Goal: Information Seeking & Learning: Learn about a topic

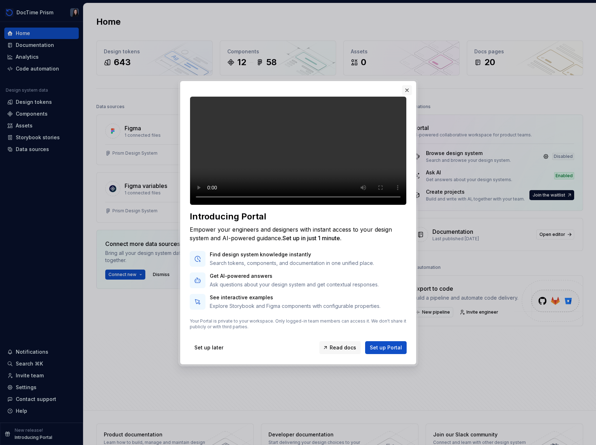
click at [409, 95] on button "button" at bounding box center [407, 90] width 10 height 10
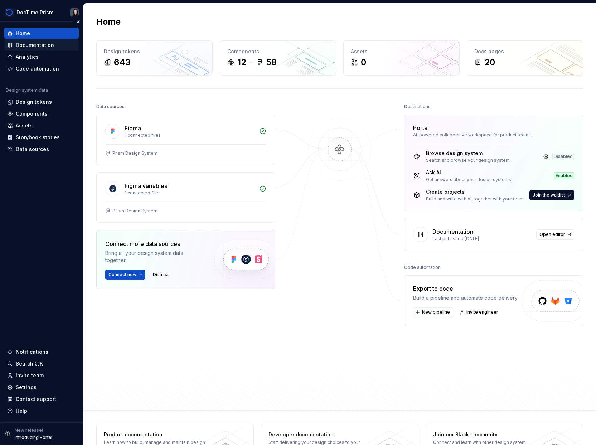
click at [38, 43] on div "Documentation" at bounding box center [35, 45] width 38 height 7
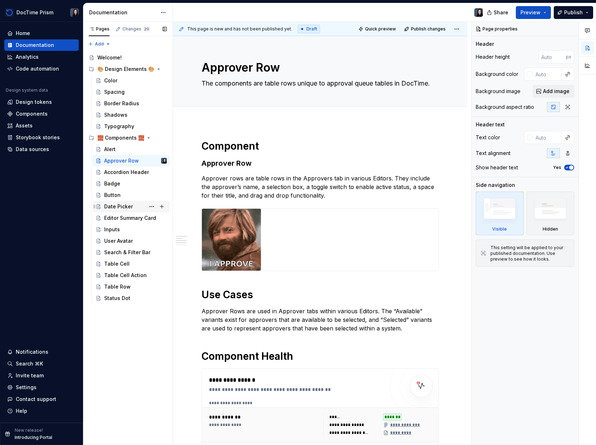
click at [121, 210] on div "Date Picker" at bounding box center [135, 207] width 63 height 10
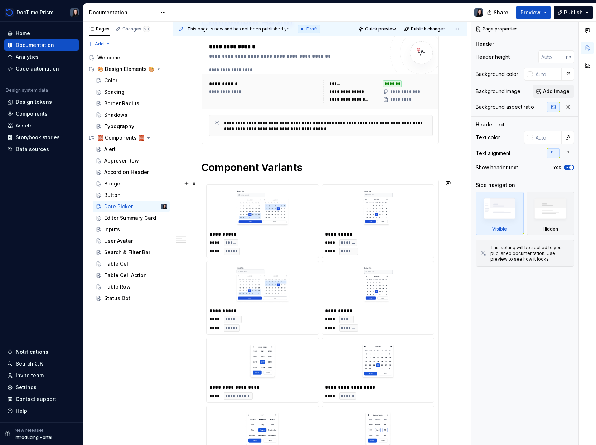
scroll to position [622, 0]
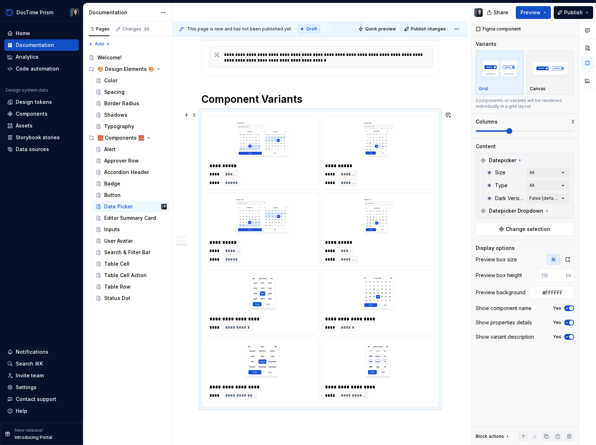
click at [399, 159] on div at bounding box center [378, 140] width 106 height 42
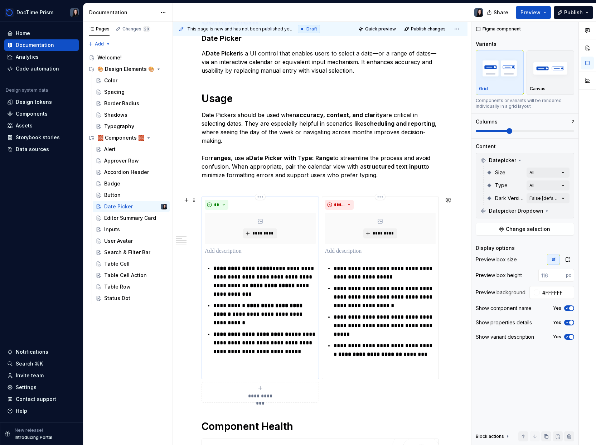
scroll to position [152, 0]
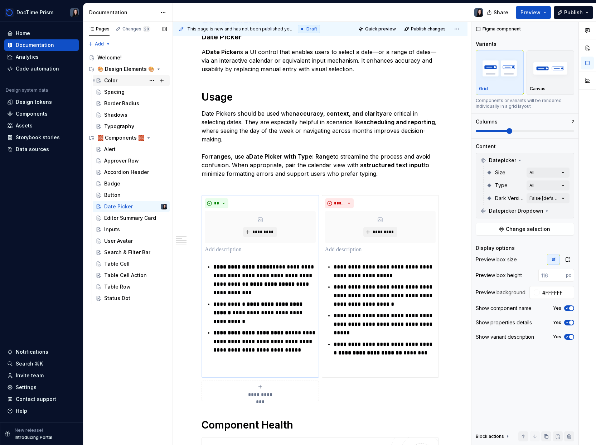
click at [126, 81] on div "Color" at bounding box center [135, 81] width 63 height 10
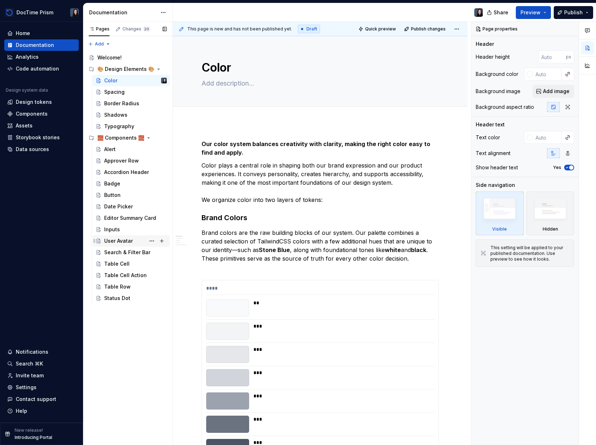
click at [118, 245] on div "User Avatar" at bounding box center [135, 241] width 63 height 10
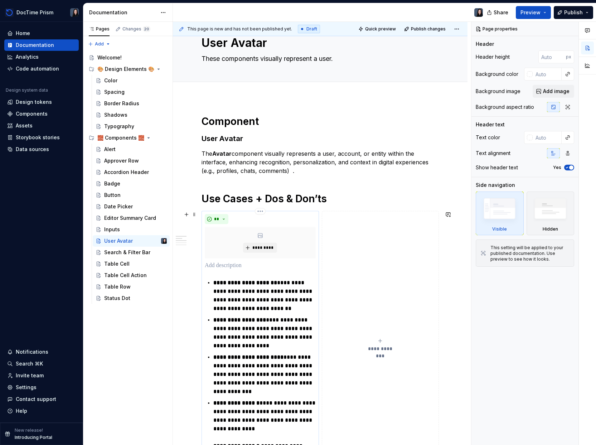
scroll to position [45, 0]
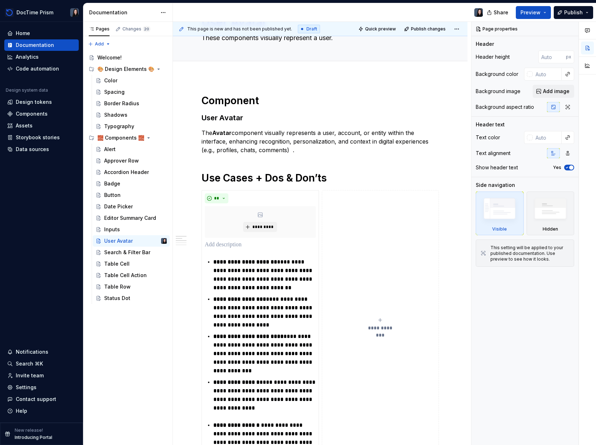
type textarea "*"
